Goal: Find specific page/section: Find specific page/section

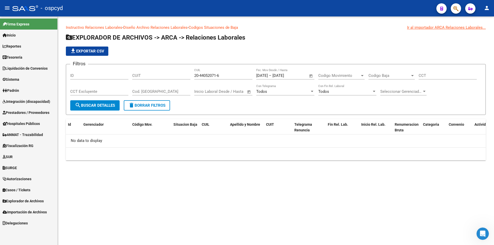
click at [22, 53] on link "Tesorería" at bounding box center [28, 57] width 57 height 11
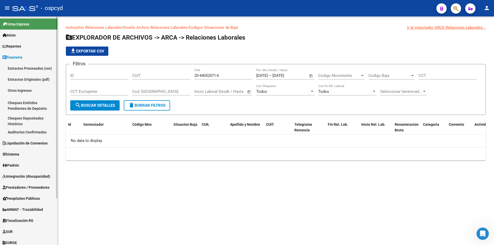
click at [22, 55] on span "Tesorería" at bounding box center [13, 58] width 20 height 6
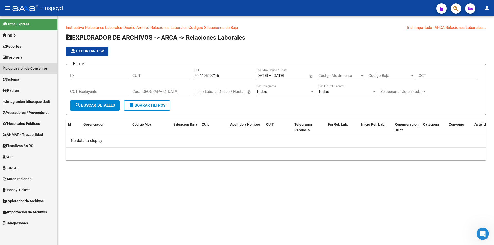
click at [22, 72] on link "Liquidación de Convenios" at bounding box center [28, 68] width 57 height 11
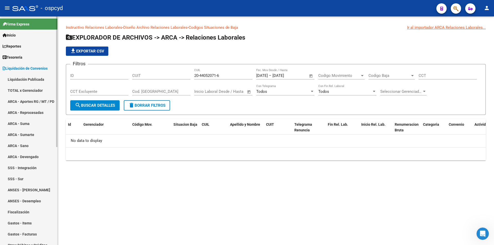
click at [22, 79] on link "Liquidación Publicada" at bounding box center [28, 79] width 57 height 11
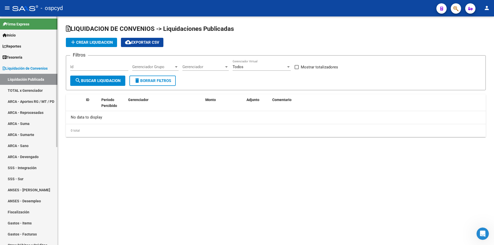
checkbox input "true"
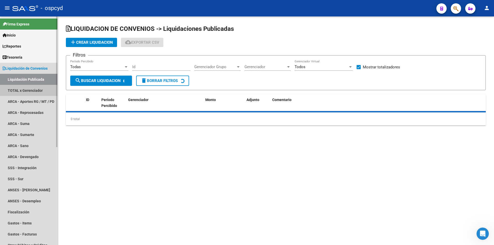
click at [24, 88] on link "TOTAL x Gerenciador" at bounding box center [28, 90] width 57 height 11
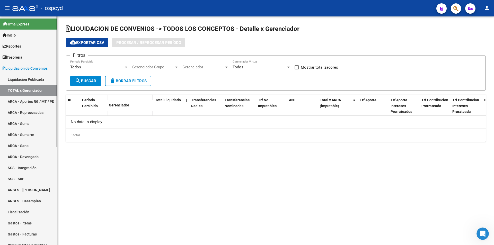
checkbox input "true"
